Goal: Navigation & Orientation: Understand site structure

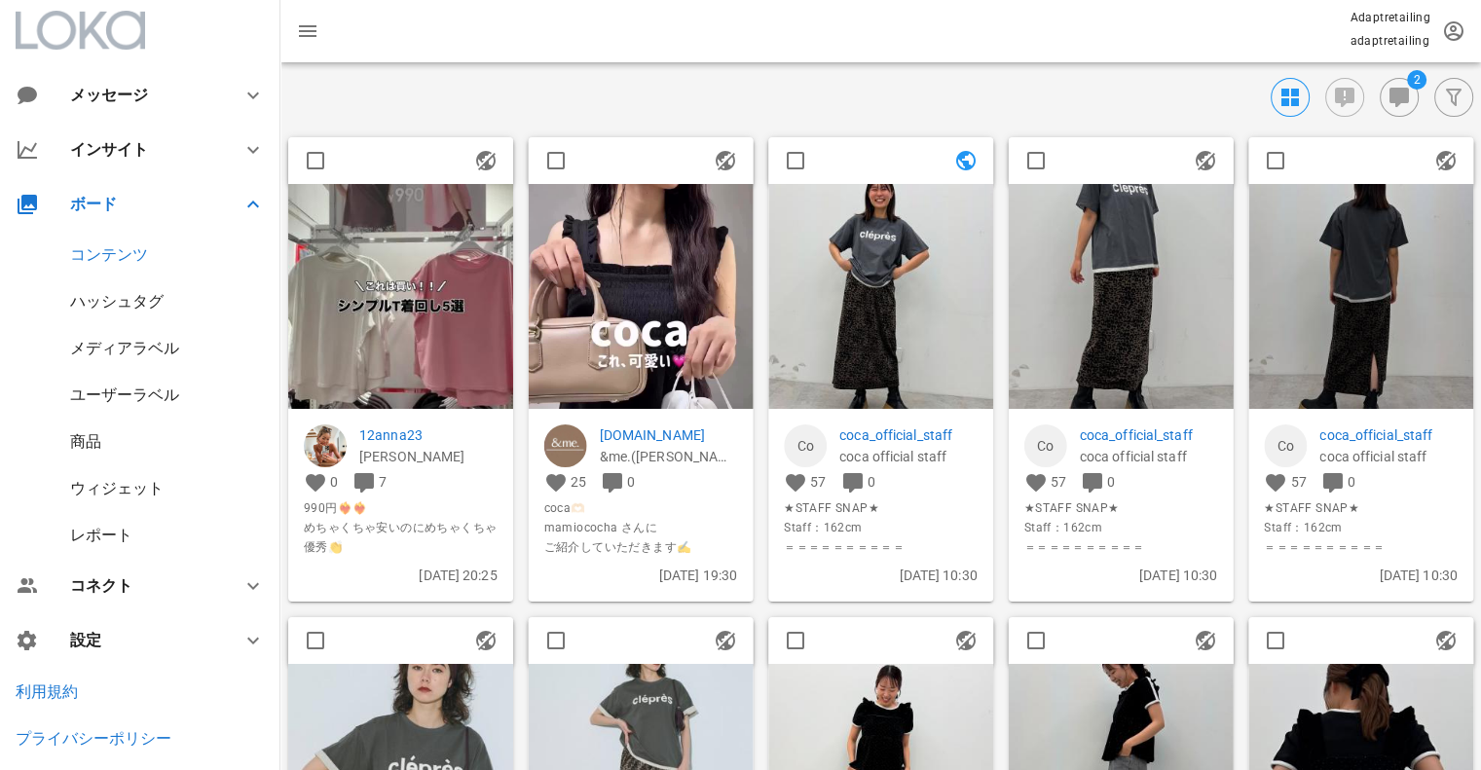
click at [97, 302] on div "ハッシュタグ" at bounding box center [116, 301] width 93 height 18
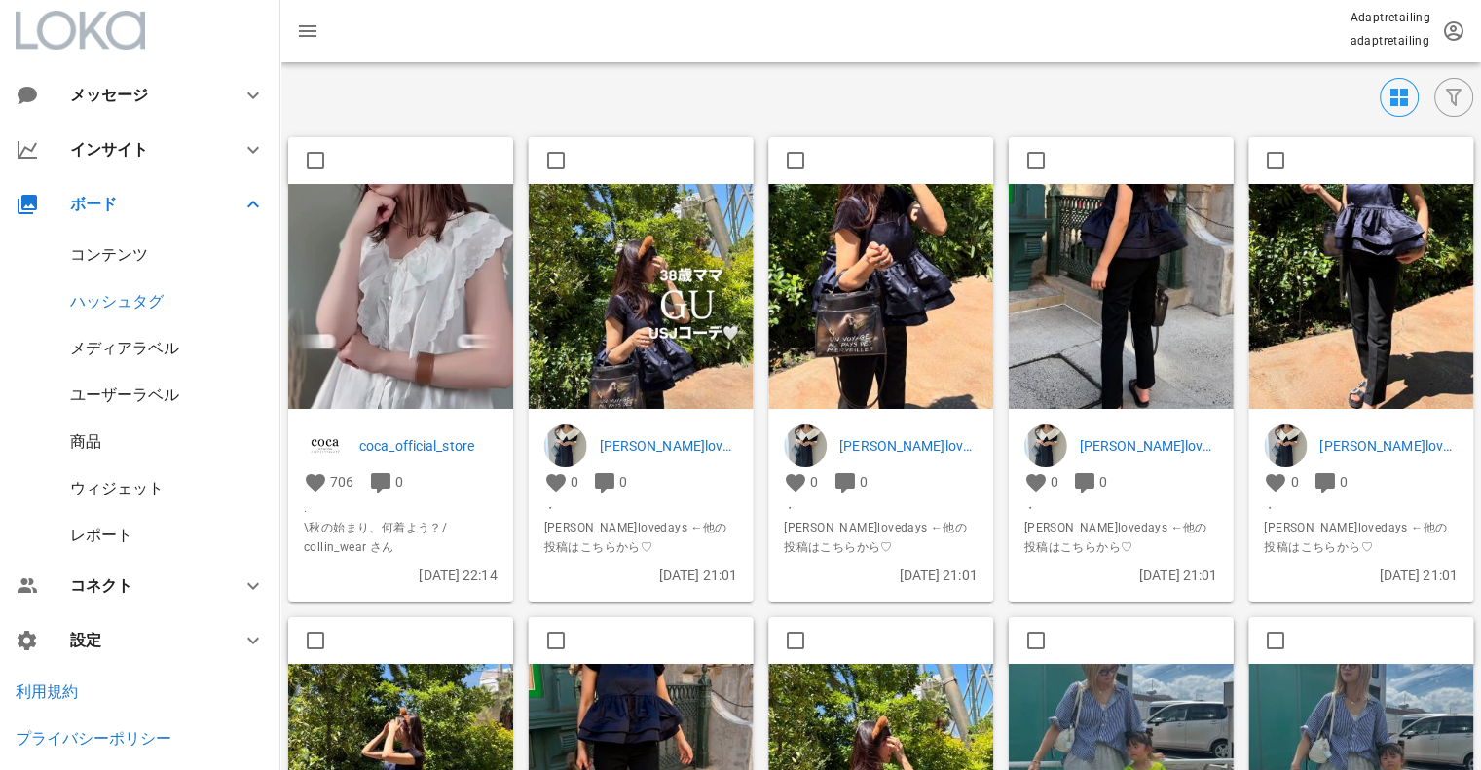
click at [408, 299] on img at bounding box center [400, 383] width 225 height 399
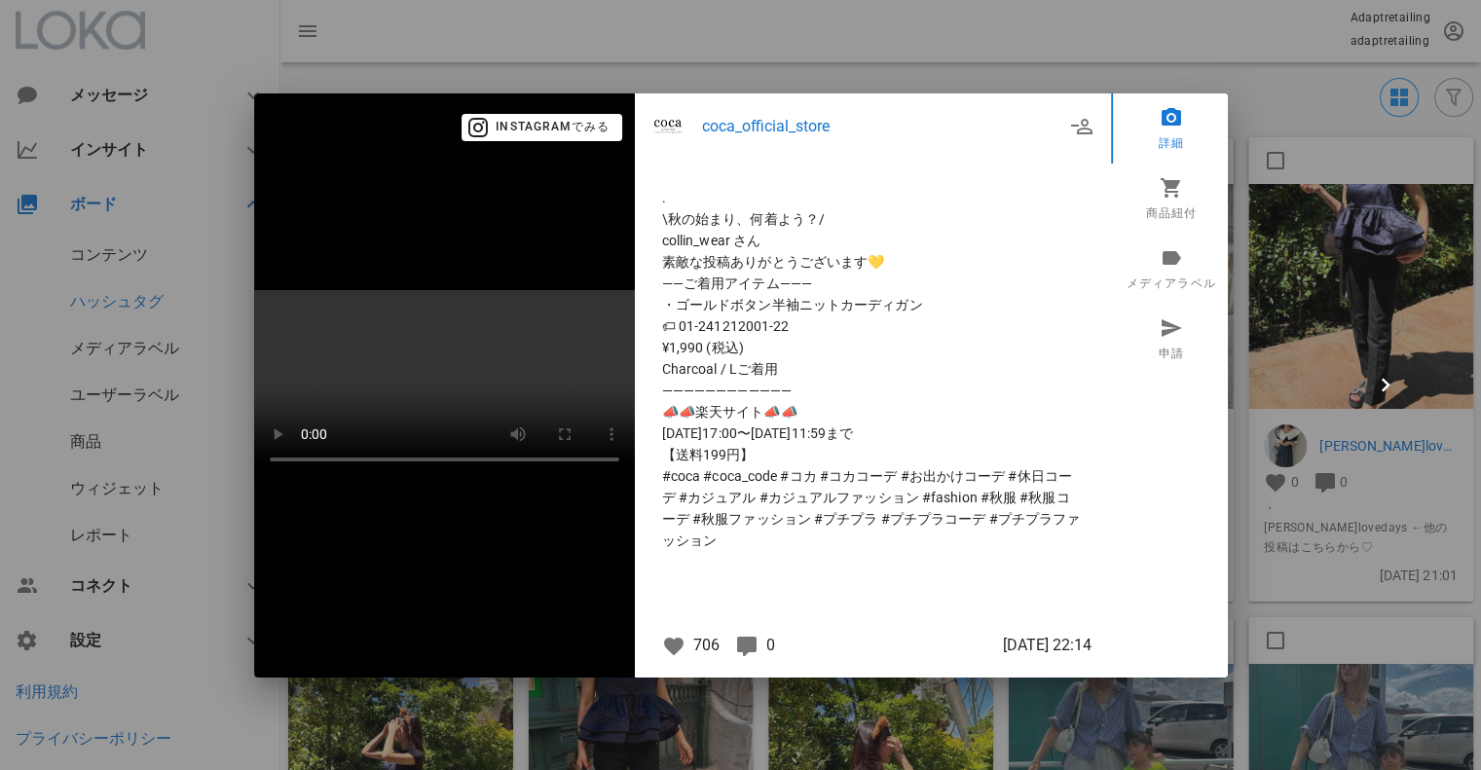
click at [1285, 250] on div at bounding box center [740, 385] width 1481 height 770
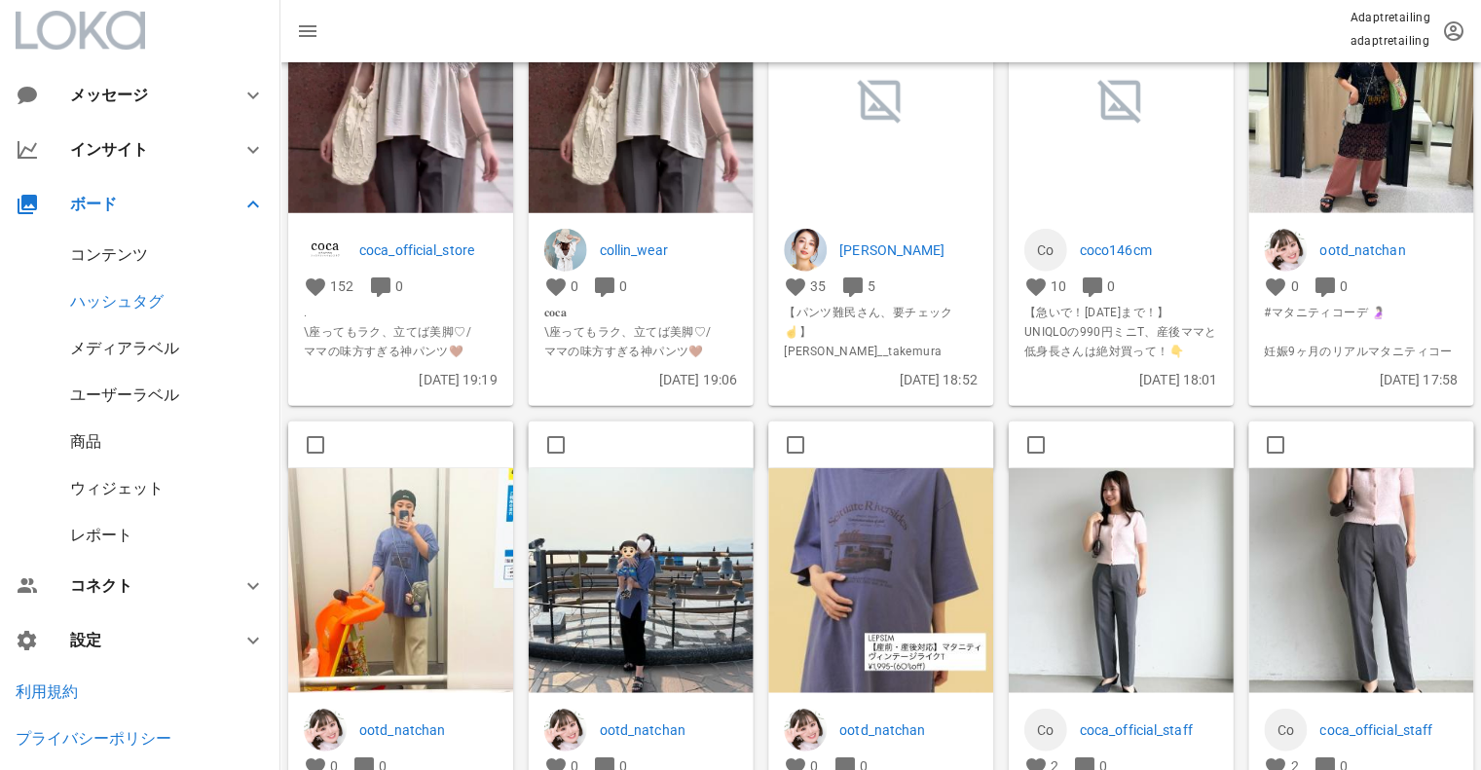
scroll to position [7339, 0]
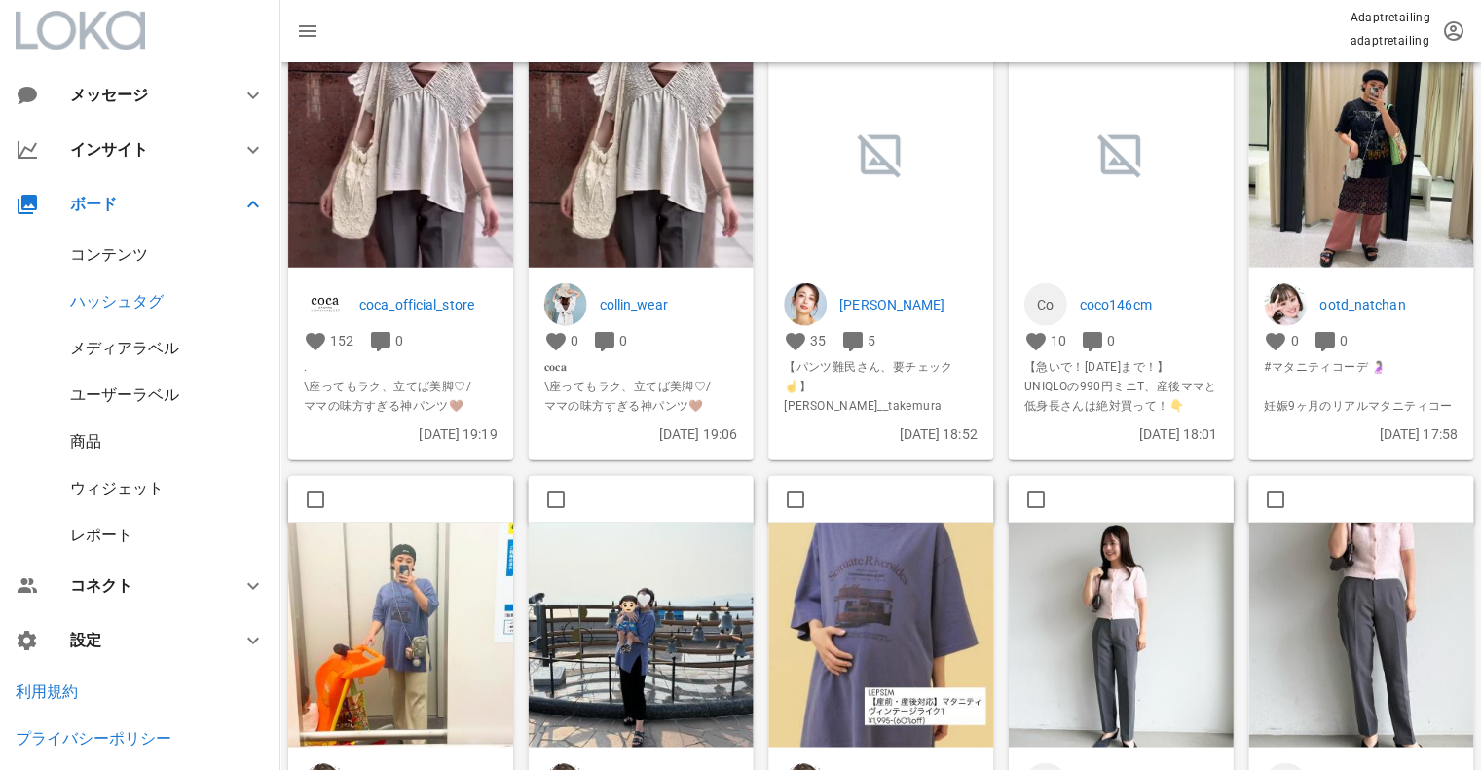
click at [127, 266] on div "コンテンツ" at bounding box center [140, 255] width 280 height 47
click at [125, 254] on div "コンテンツ" at bounding box center [109, 254] width 78 height 18
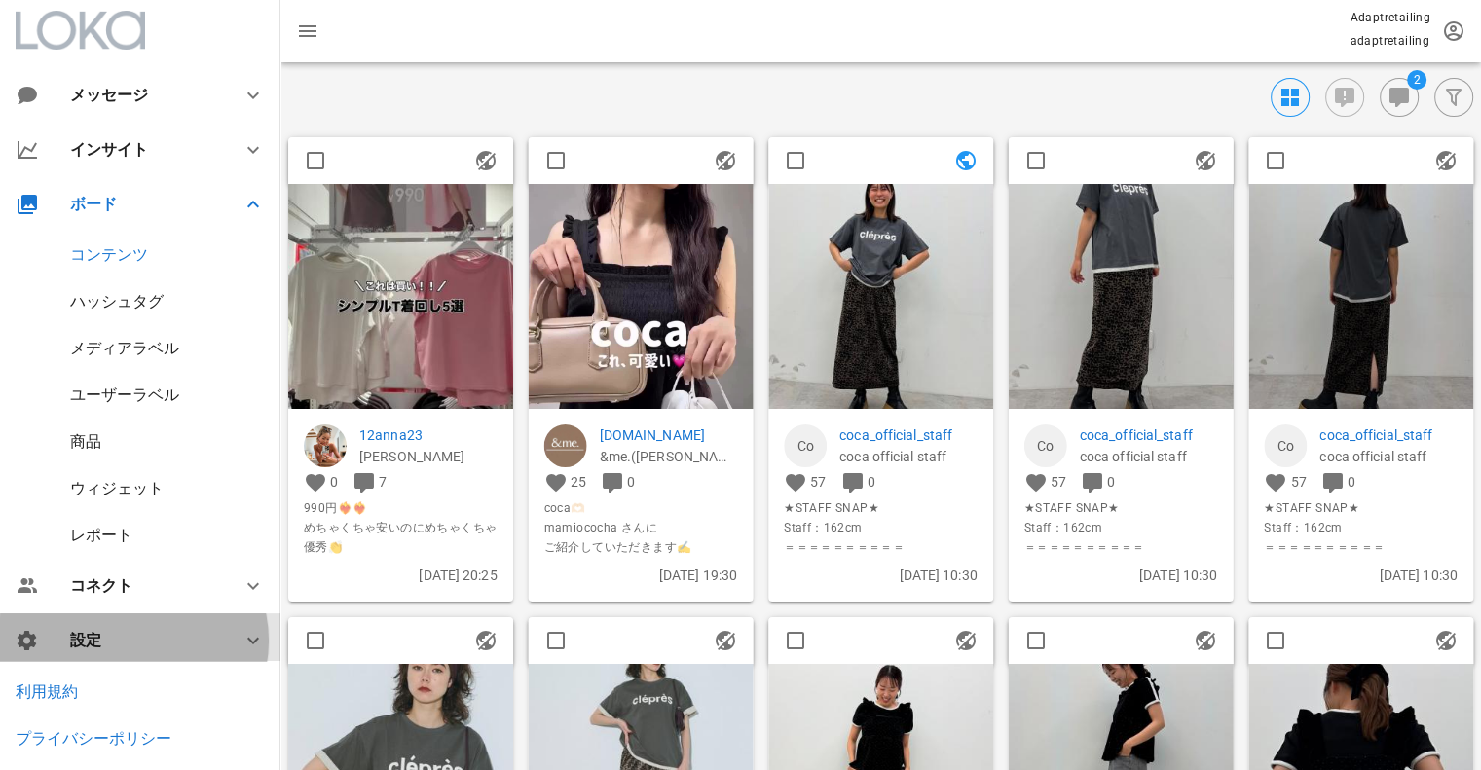
click at [84, 638] on div "設定" at bounding box center [144, 640] width 148 height 18
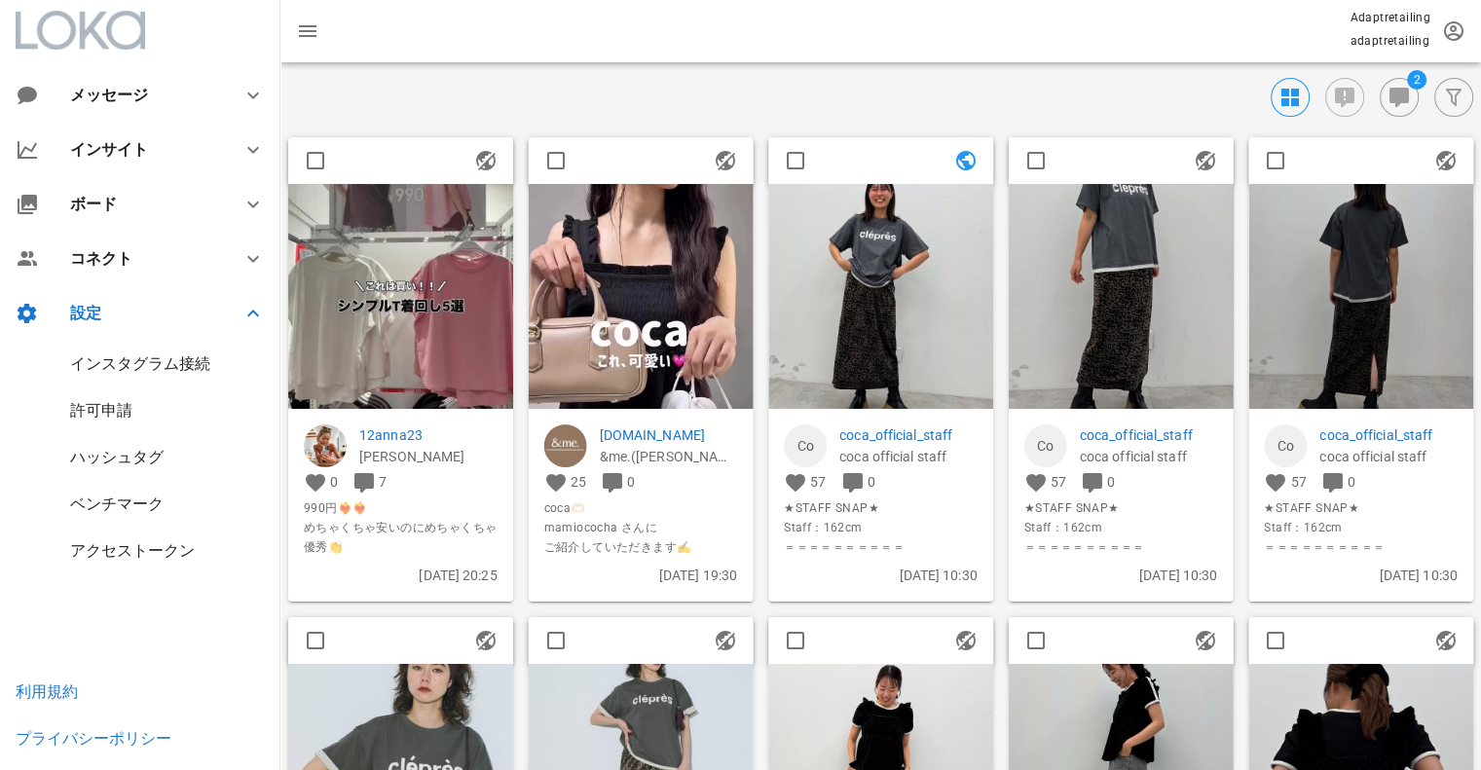
click at [187, 358] on div "インスタグラム接続" at bounding box center [140, 363] width 140 height 18
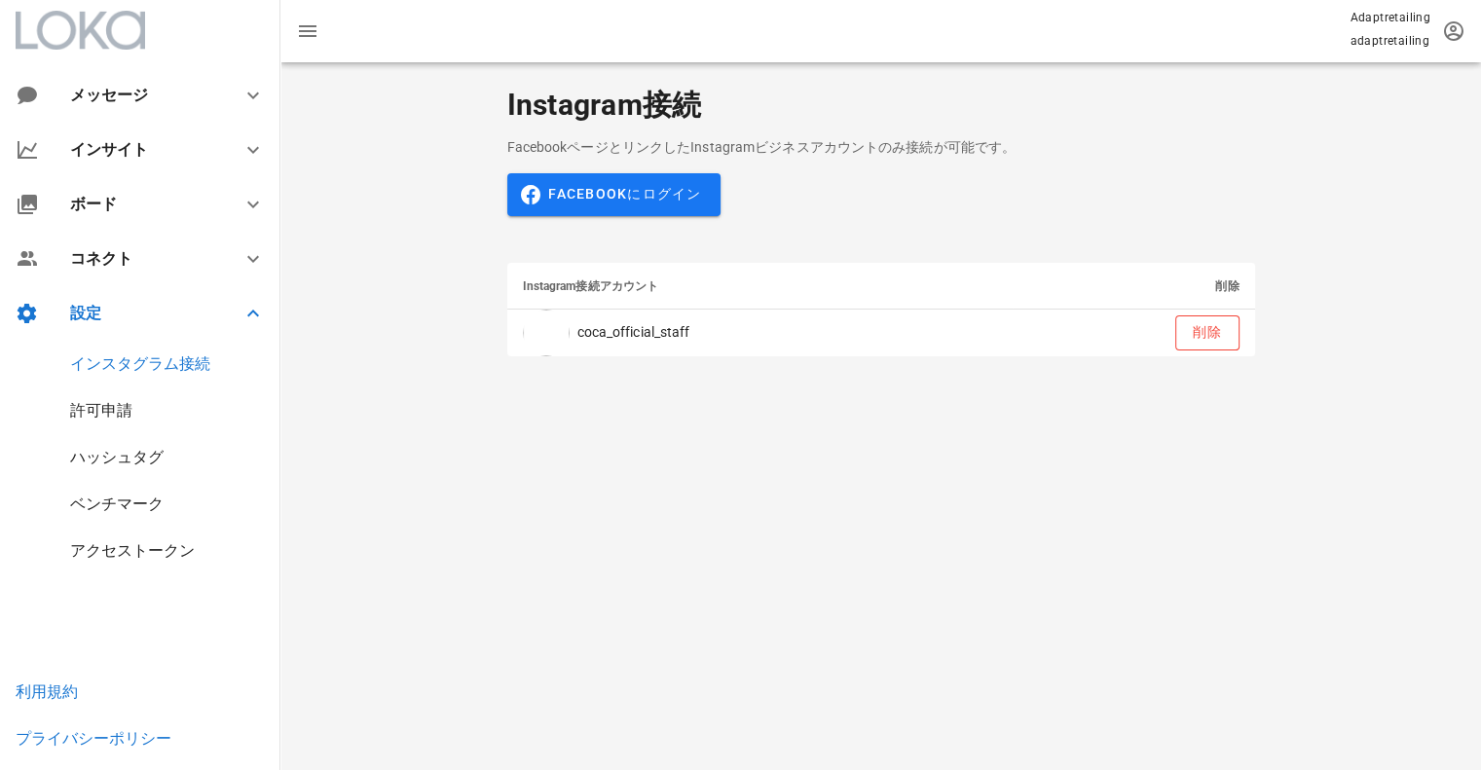
click at [98, 459] on div "ハッシュタグ" at bounding box center [116, 457] width 93 height 18
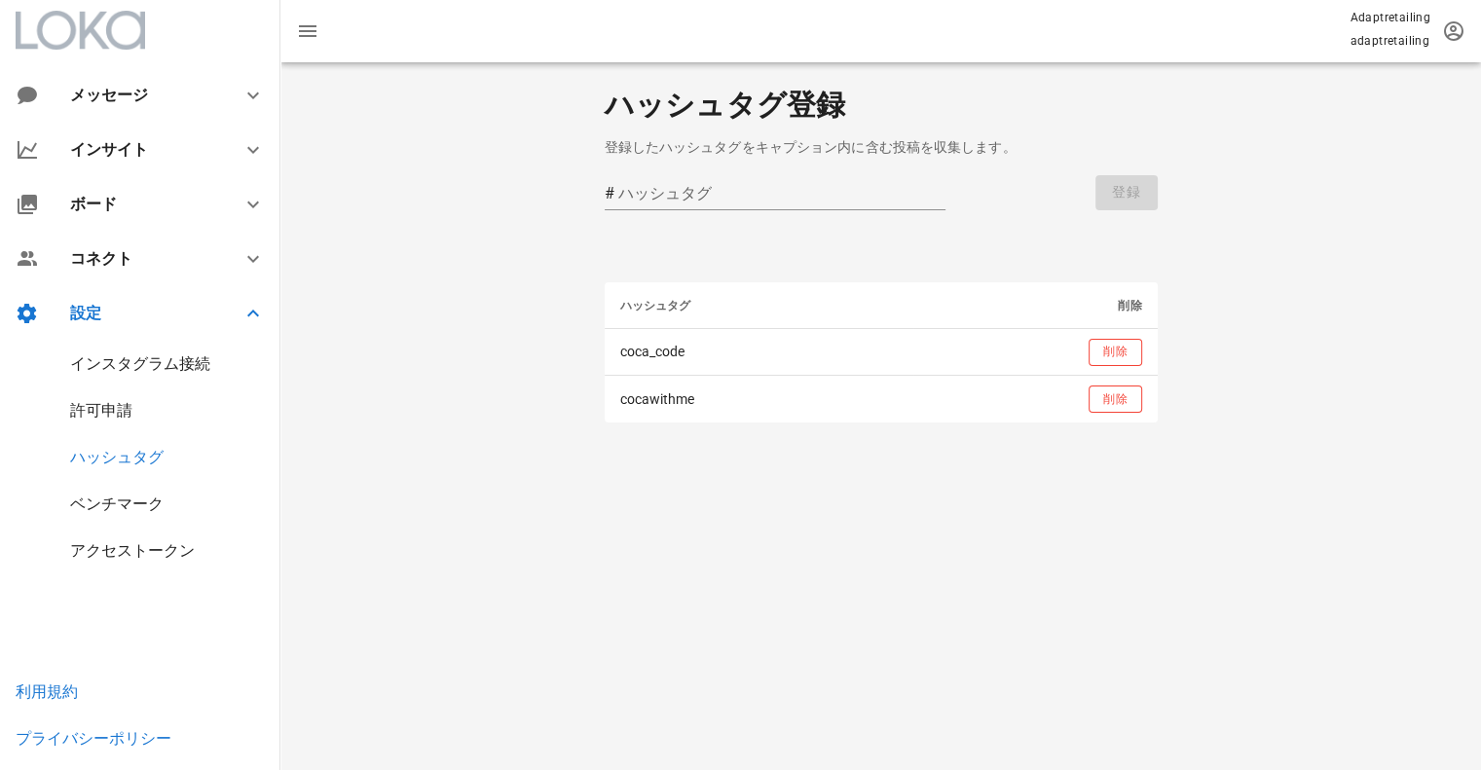
click at [101, 427] on div "許可申請" at bounding box center [140, 411] width 280 height 47
click at [101, 412] on div "許可申請" at bounding box center [101, 410] width 62 height 18
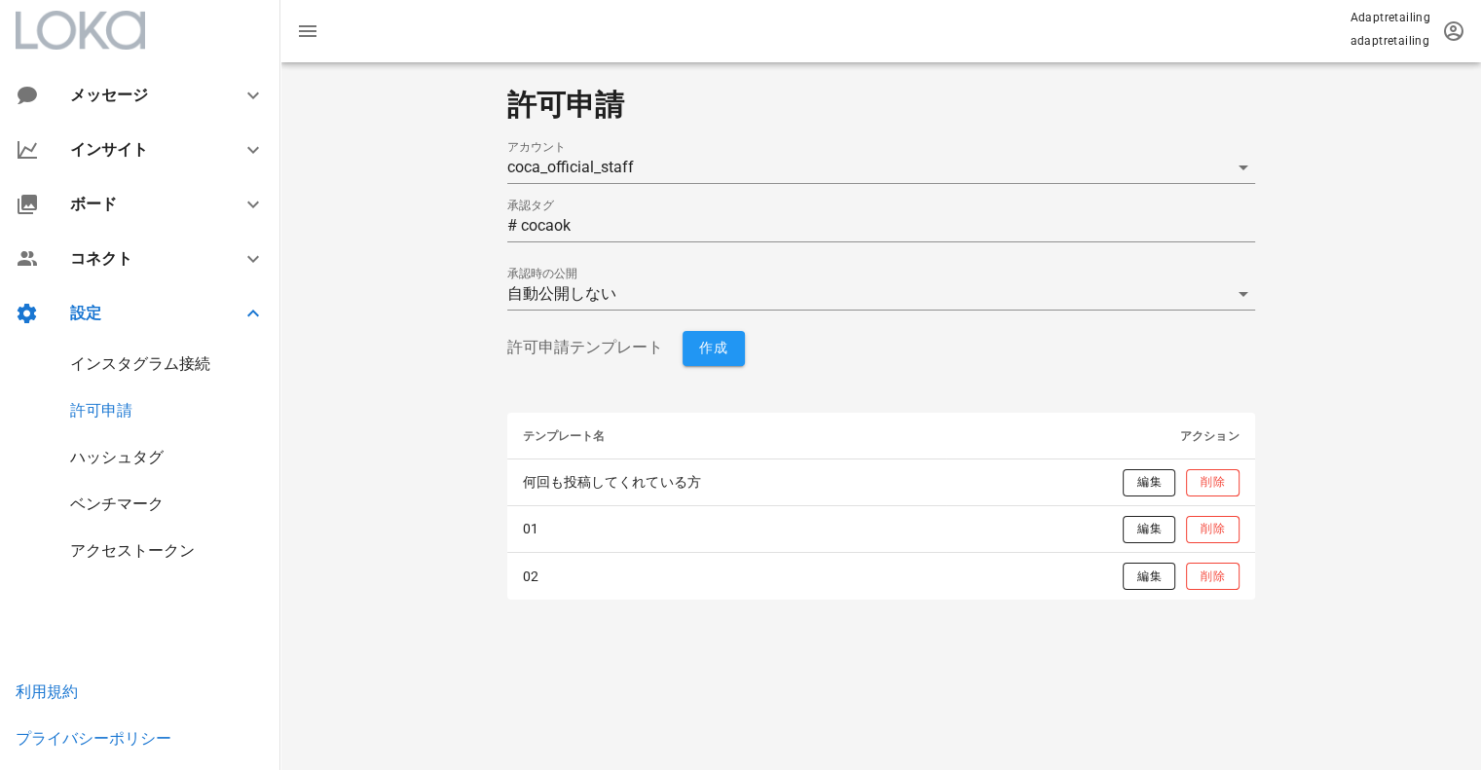
click at [109, 505] on div "ベンチマーク" at bounding box center [116, 504] width 93 height 18
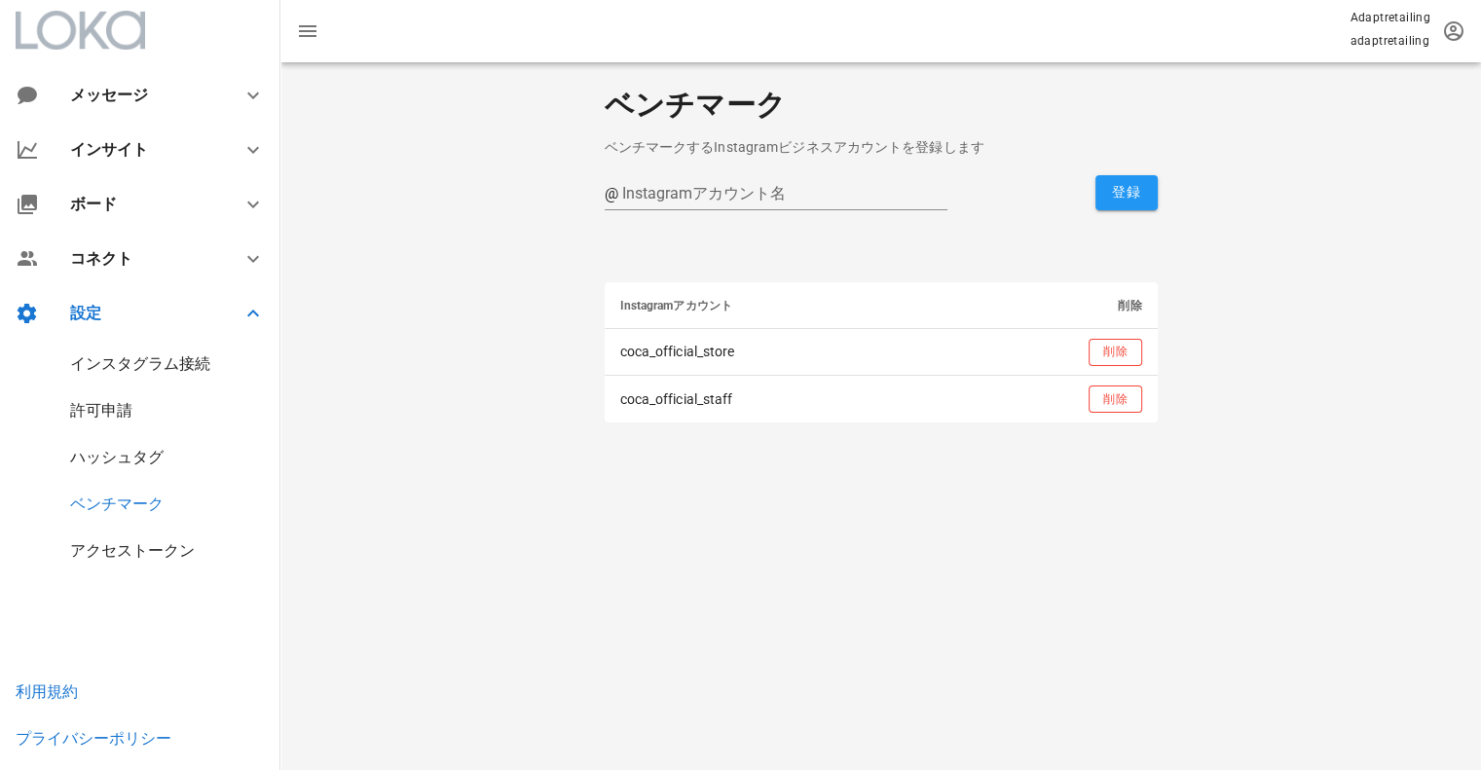
click at [96, 548] on div "アクセストークン" at bounding box center [132, 550] width 125 height 18
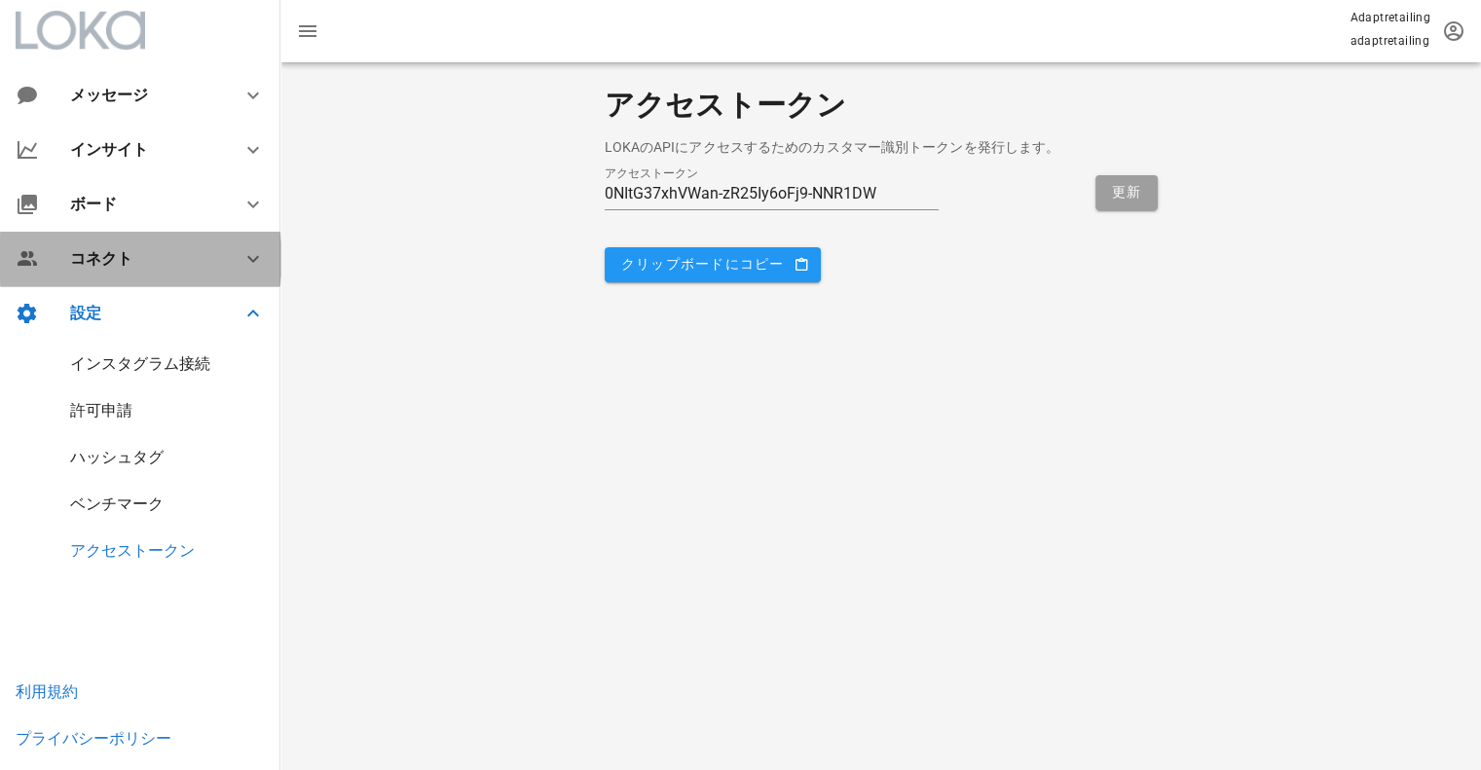
click at [166, 272] on div "コネクト" at bounding box center [140, 259] width 280 height 55
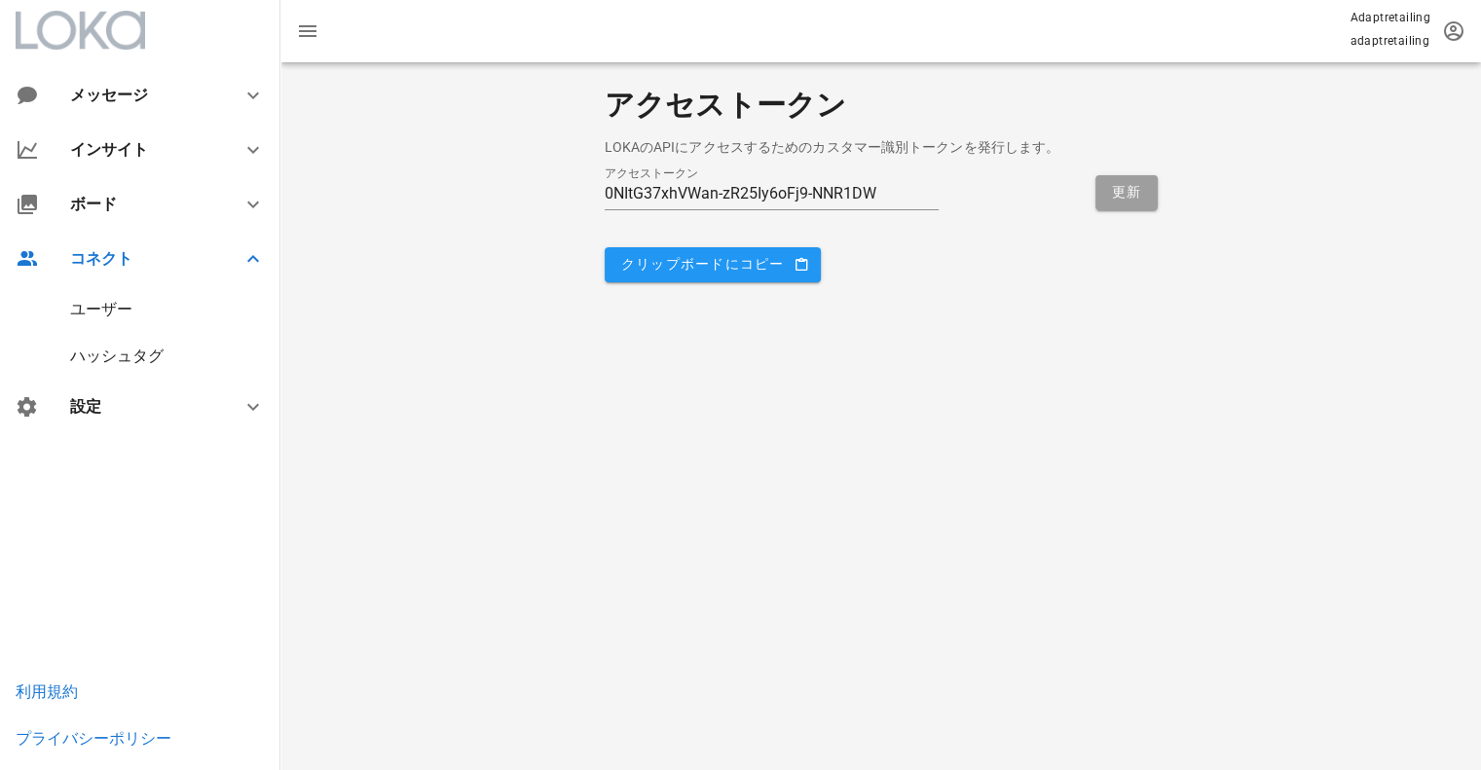
click at [137, 322] on div "ユーザー" at bounding box center [140, 309] width 280 height 47
click at [125, 307] on div "ユーザー" at bounding box center [101, 309] width 62 height 18
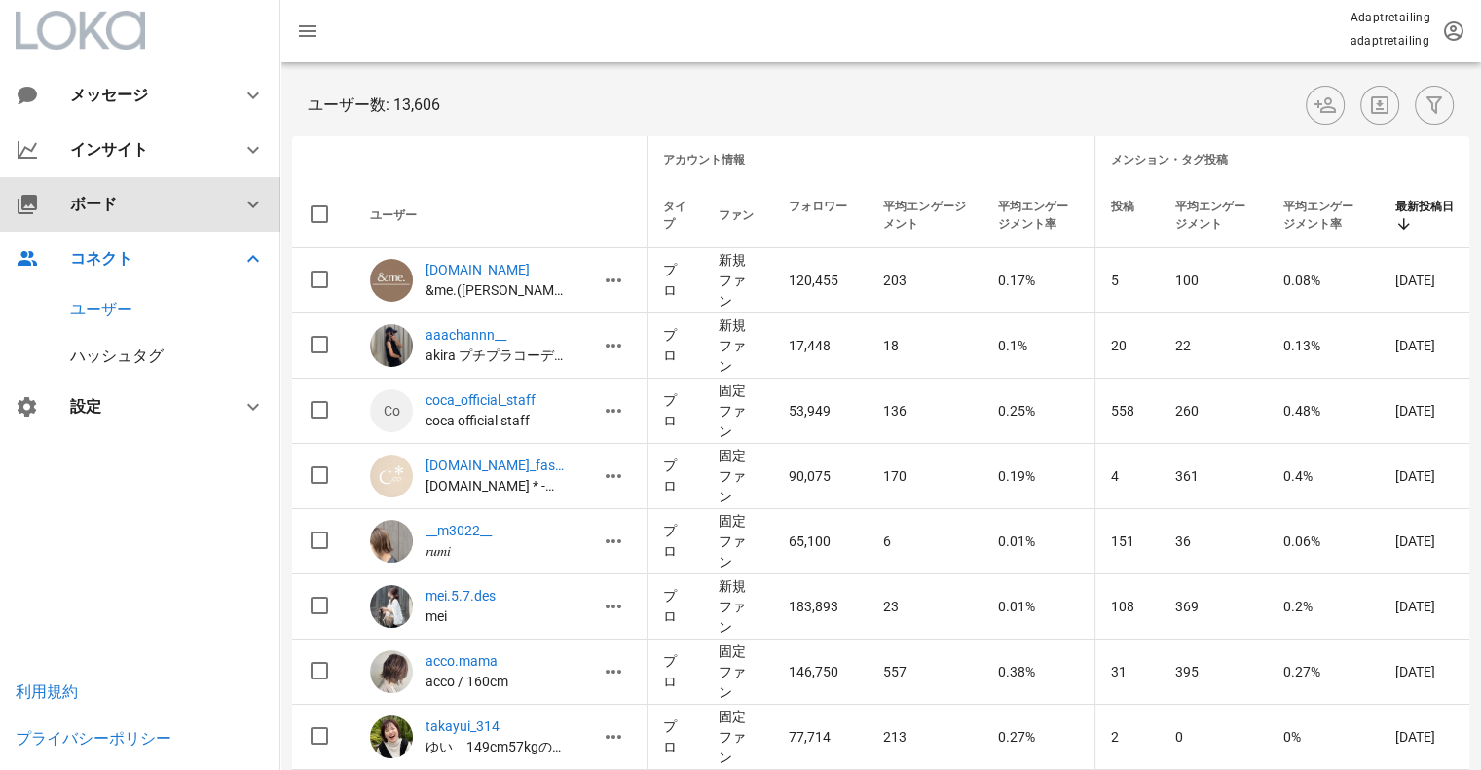
click at [115, 201] on div "ボード" at bounding box center [144, 204] width 148 height 18
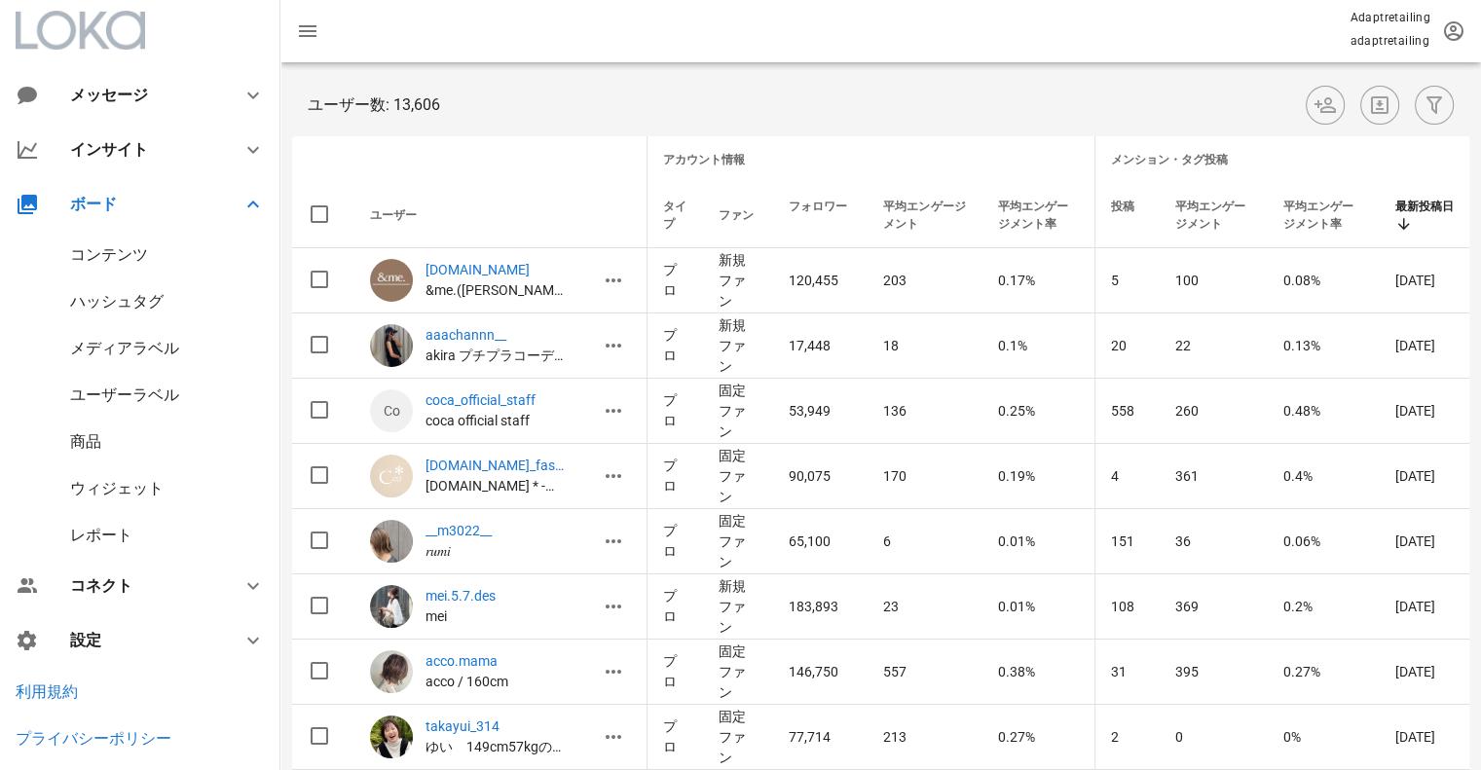
click at [113, 263] on div "コンテンツ" at bounding box center [109, 254] width 78 height 18
